Goal: Information Seeking & Learning: Learn about a topic

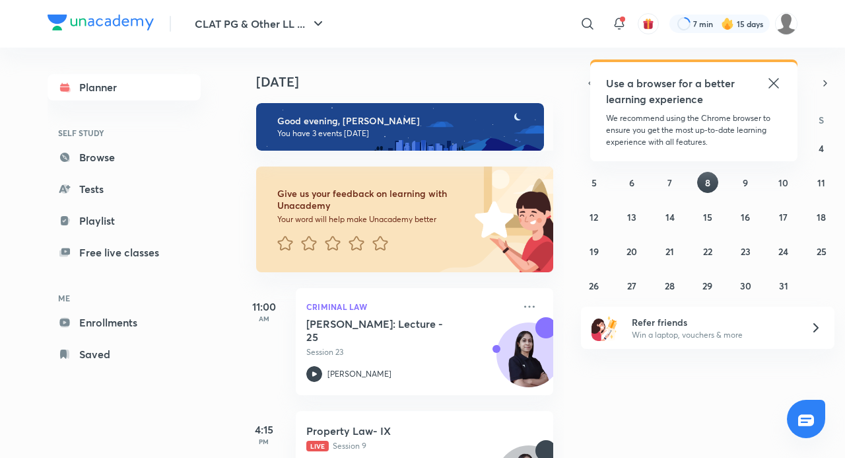
click at [773, 78] on icon at bounding box center [774, 83] width 16 height 16
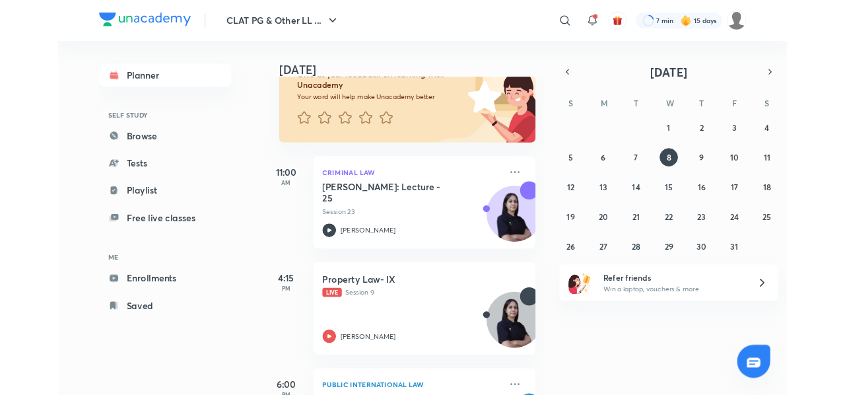
scroll to position [203, 0]
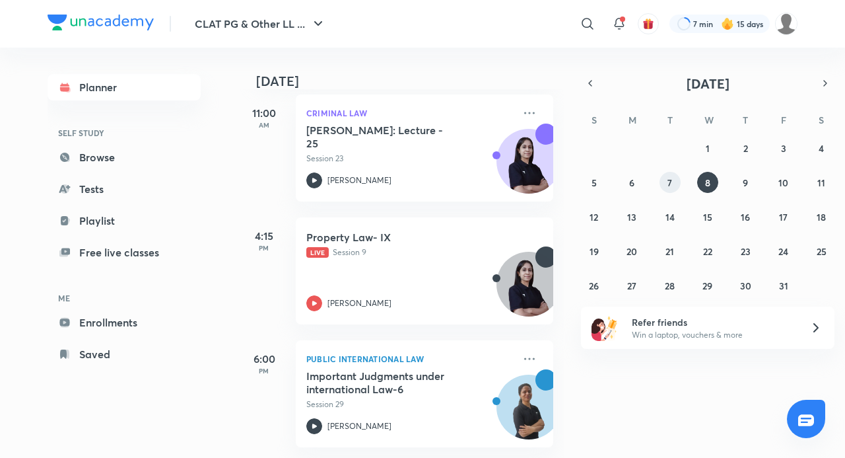
click at [676, 184] on button "7" at bounding box center [670, 182] width 21 height 21
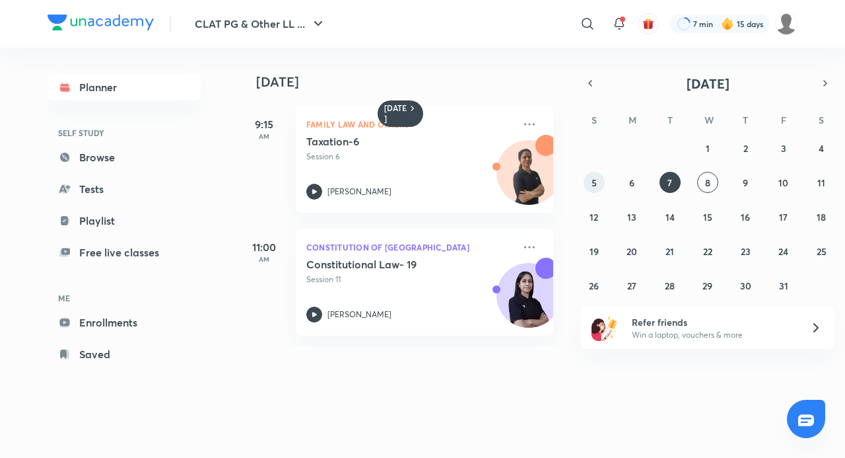
click at [600, 182] on button "5" at bounding box center [594, 182] width 21 height 21
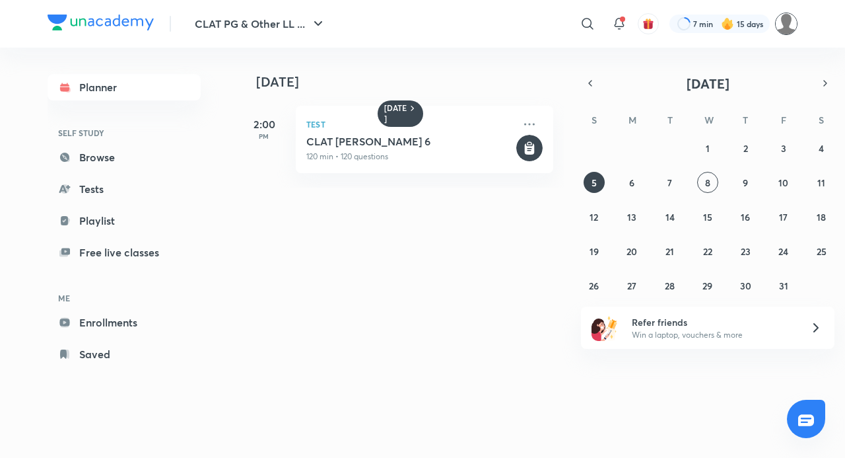
click at [784, 33] on img at bounding box center [786, 24] width 22 height 22
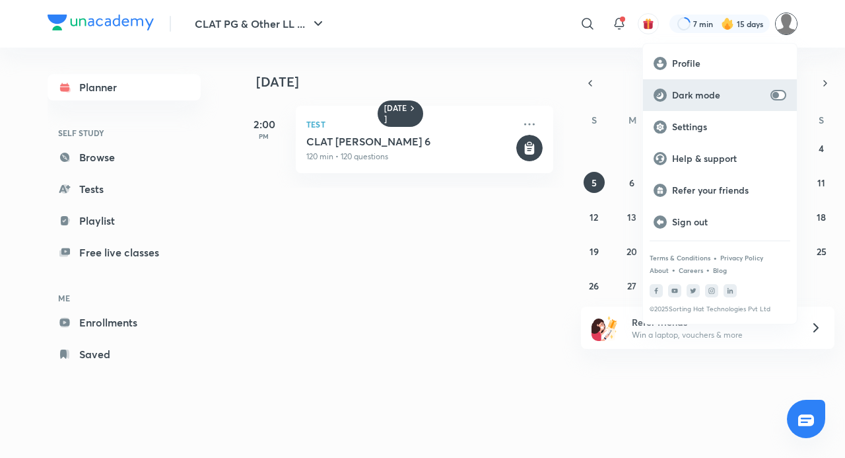
drag, startPoint x: 787, startPoint y: 102, endPoint x: 776, endPoint y: 96, distance: 12.1
click at [786, 102] on div "Dark mode" at bounding box center [720, 95] width 154 height 32
checkbox input "true"
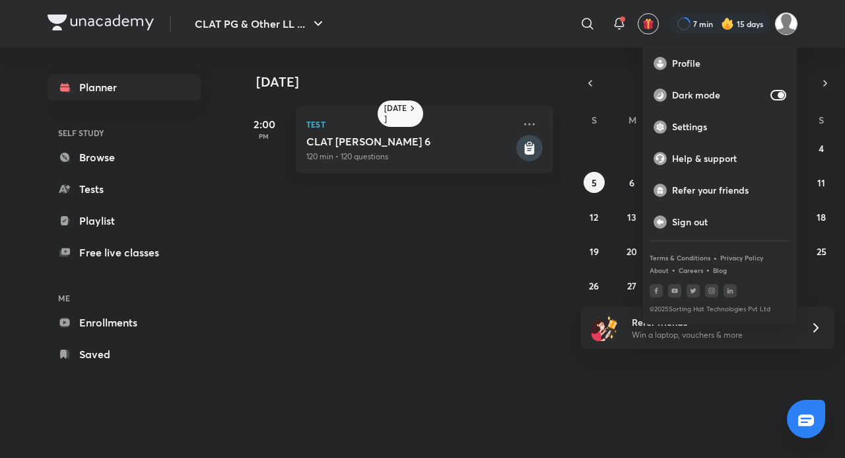
click at [602, 84] on div at bounding box center [422, 229] width 845 height 458
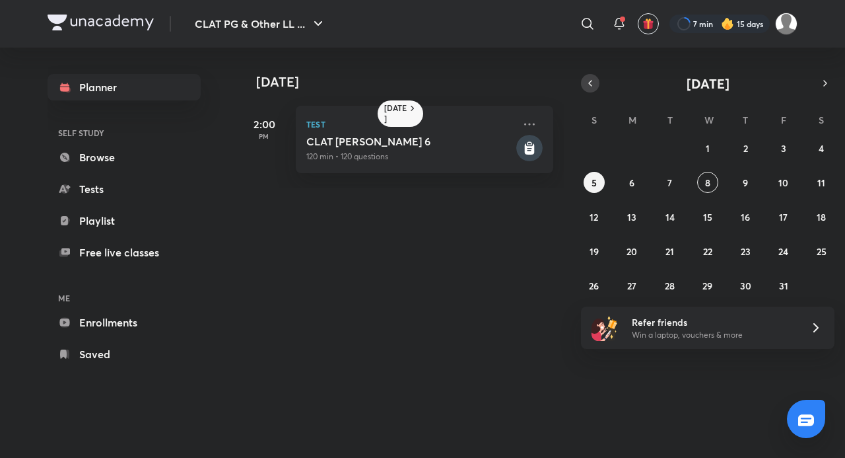
click at [593, 85] on icon "button" at bounding box center [590, 83] width 11 height 12
click at [706, 246] on abbr "24" at bounding box center [708, 251] width 10 height 13
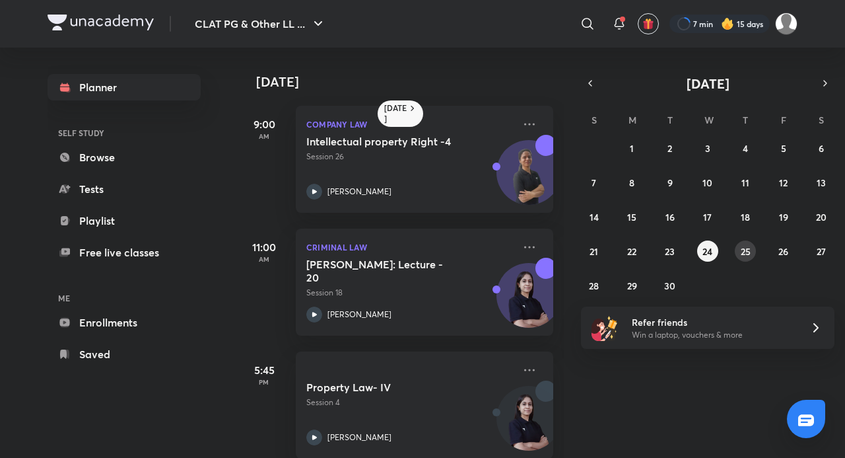
click at [754, 251] on button "25" at bounding box center [745, 250] width 21 height 21
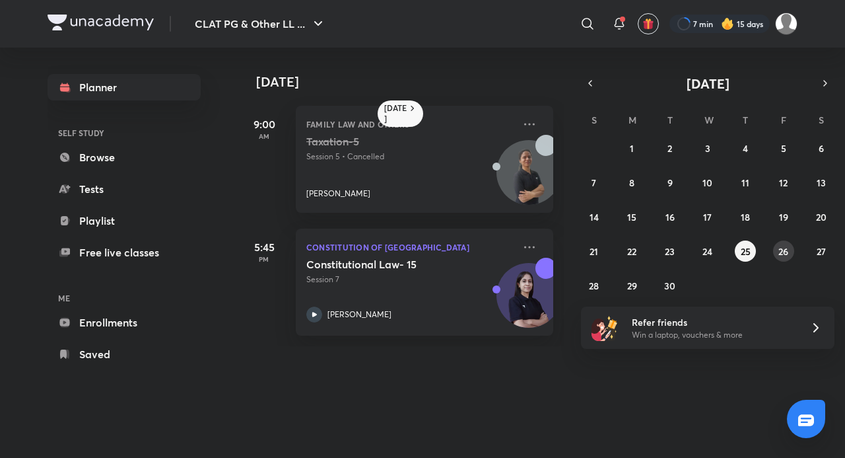
click at [780, 248] on abbr "26" at bounding box center [783, 251] width 10 height 13
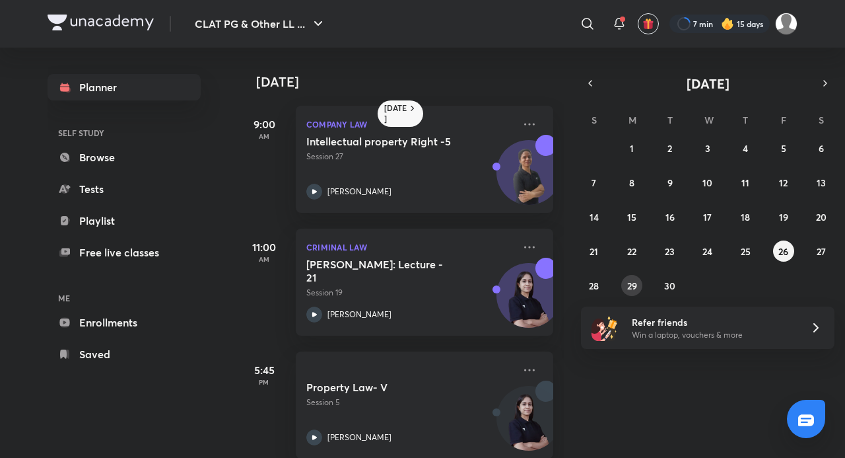
click at [634, 288] on abbr "29" at bounding box center [632, 285] width 10 height 13
click at [380, 413] on div "Property Law- VI Session 6 [PERSON_NAME]" at bounding box center [409, 412] width 207 height 65
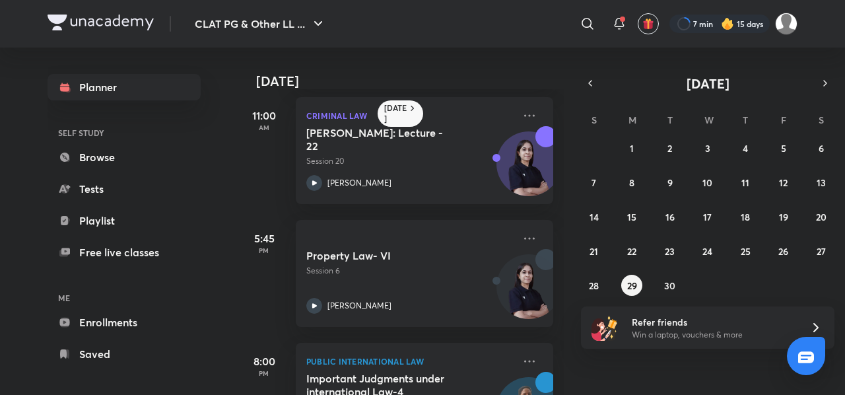
scroll to position [132, 0]
click at [667, 280] on abbr "30" at bounding box center [669, 285] width 11 height 13
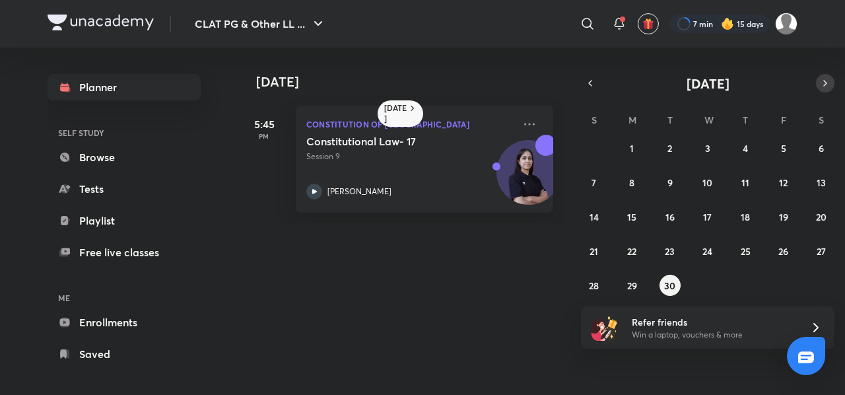
click at [826, 83] on icon "button" at bounding box center [825, 83] width 3 height 5
click at [715, 143] on button "1" at bounding box center [707, 147] width 21 height 21
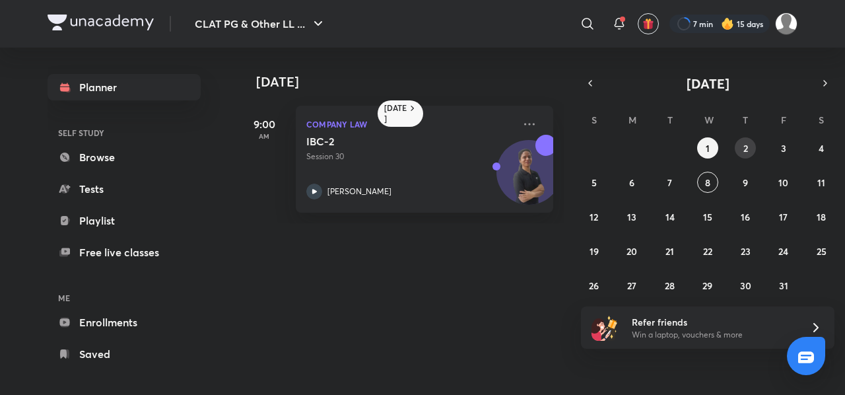
click at [745, 145] on abbr "2" at bounding box center [745, 148] width 5 height 13
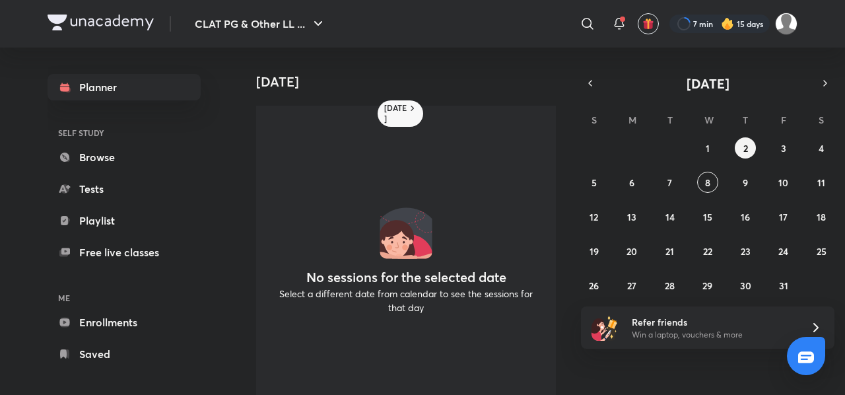
click at [771, 145] on div "28 29 30 1 2 3 4 5 6 7 8 9 10 11 12 13 14 15 16 17 18 19 20 21 22 23 24 25 26 2…" at bounding box center [708, 216] width 254 height 158
click at [786, 144] on button "3" at bounding box center [783, 147] width 21 height 21
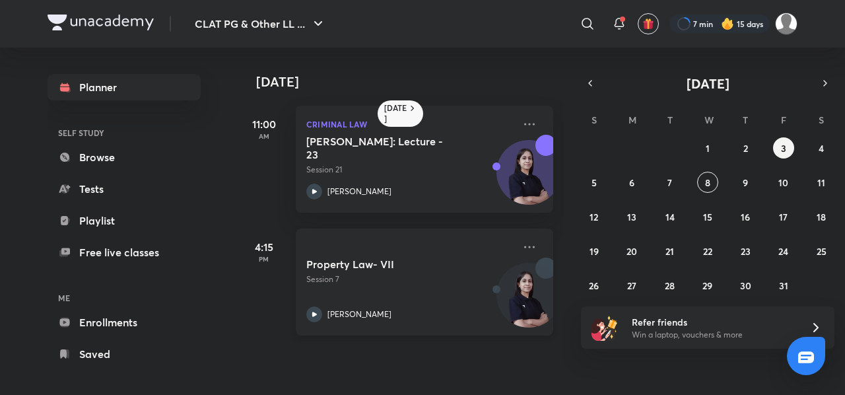
click at [444, 276] on p "Session 7" at bounding box center [409, 279] width 207 height 12
